Goal: Obtain resource: Download file/media

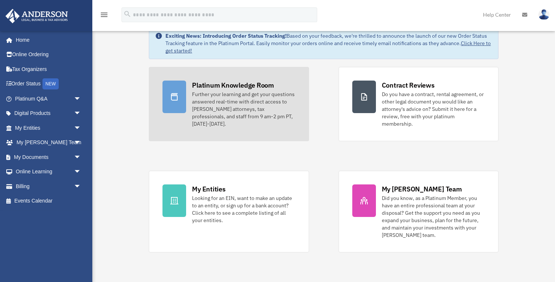
scroll to position [38, 0]
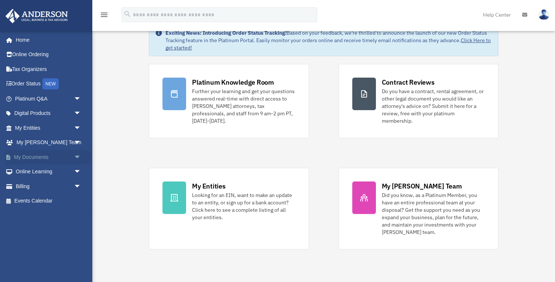
click at [36, 156] on link "My Documents arrow_drop_down" at bounding box center [48, 156] width 87 height 15
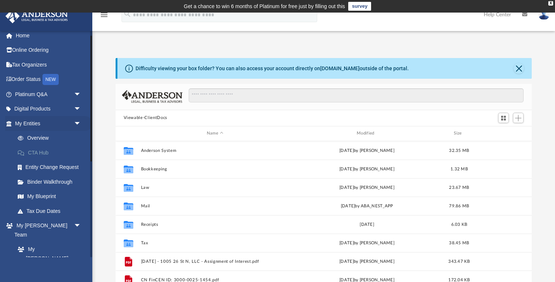
scroll to position [21, 0]
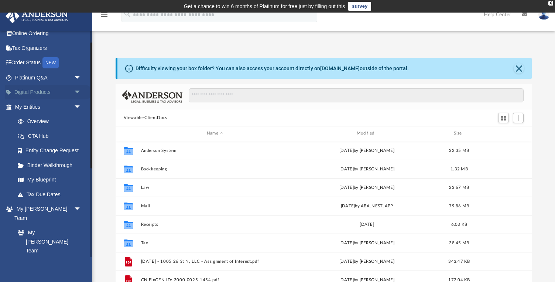
click at [78, 93] on span "arrow_drop_down" at bounding box center [81, 92] width 15 height 15
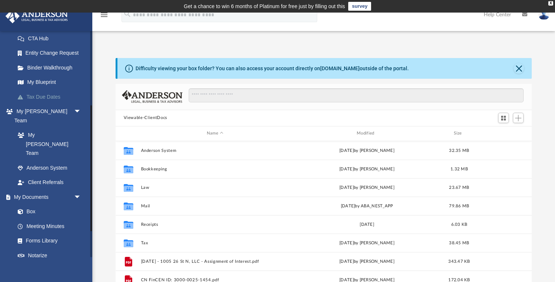
scroll to position [182, 0]
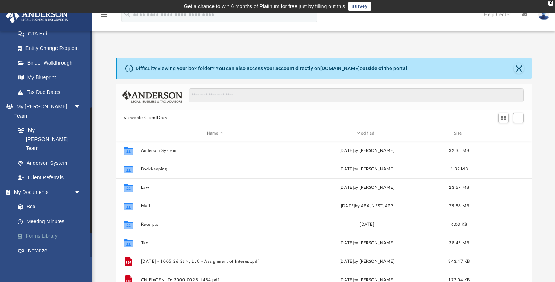
click at [49, 228] on link "Forms Library" at bounding box center [51, 235] width 82 height 15
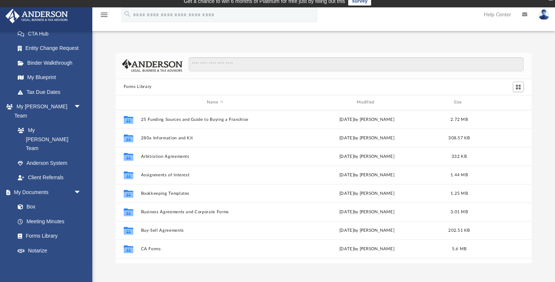
scroll to position [6, 0]
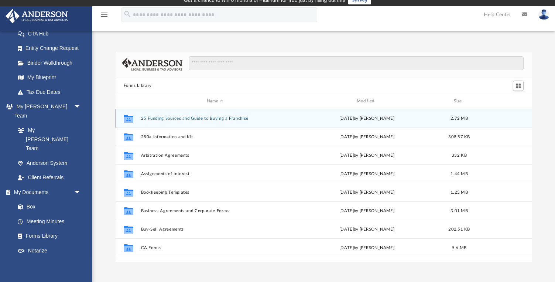
click at [154, 122] on div "Collaborated Folder 25 Funding Sources and Guide to Buying a Franchise [DATE] b…" at bounding box center [323, 118] width 416 height 18
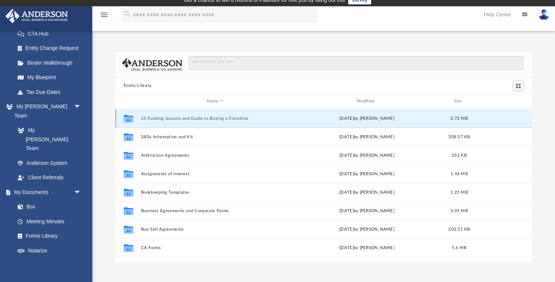
click at [156, 118] on button "25 Funding Sources and Guide to Buying a Franchise" at bounding box center [215, 118] width 148 height 5
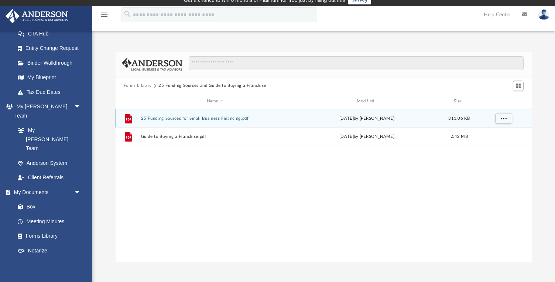
click at [155, 119] on button "25 Funding Sources for Small Business Financing.pdf" at bounding box center [215, 118] width 148 height 5
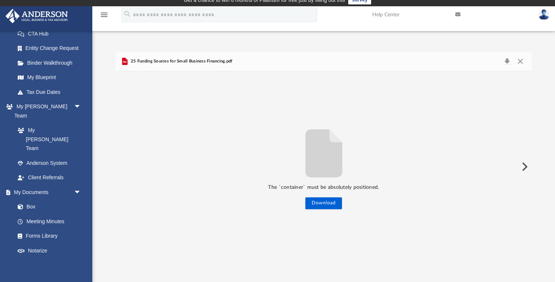
click at [523, 163] on button "Preview" at bounding box center [523, 166] width 16 height 21
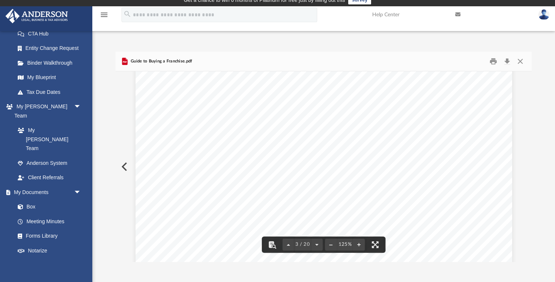
scroll to position [1104, 0]
click at [137, 66] on div "Guide to Buying a Franchise.pdf" at bounding box center [156, 61] width 72 height 9
click at [137, 61] on span "Guide to Buying a Franchise.pdf" at bounding box center [160, 61] width 63 height 7
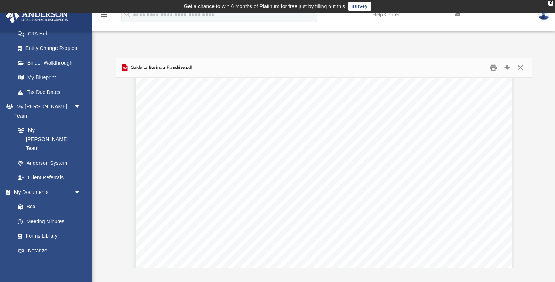
scroll to position [0, 0]
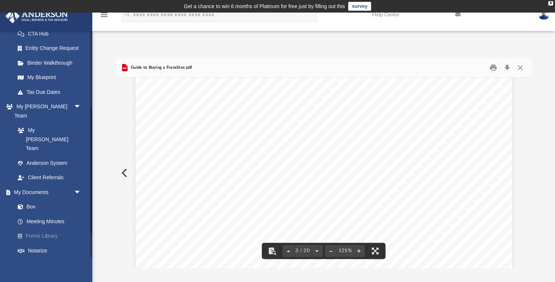
click at [49, 228] on link "Forms Library" at bounding box center [51, 235] width 82 height 15
